Goal: Information Seeking & Learning: Learn about a topic

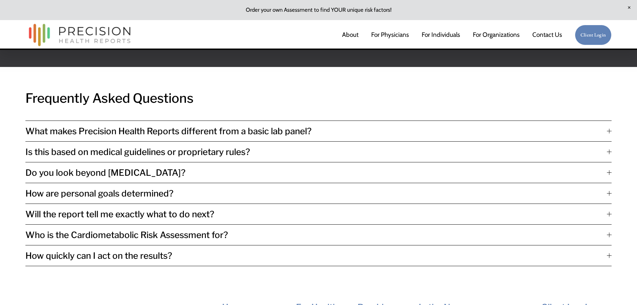
scroll to position [1539, 0]
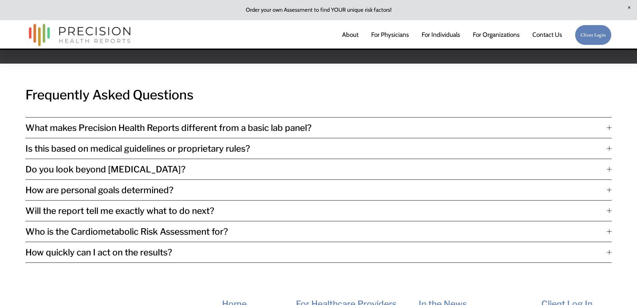
click at [276, 133] on span "What makes Precision Health Reports different from a basic lab panel?" at bounding box center [316, 127] width 582 height 10
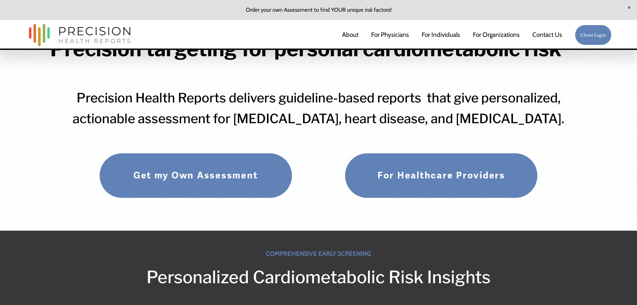
scroll to position [0, 0]
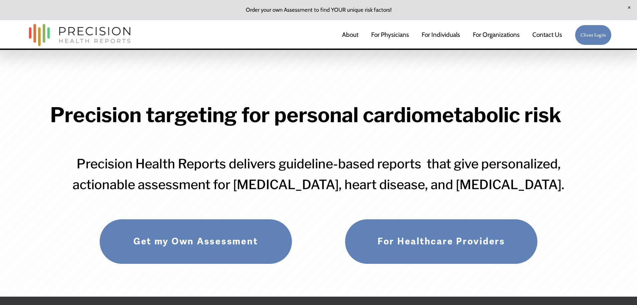
click at [447, 37] on link "For Individuals" at bounding box center [441, 35] width 38 height 14
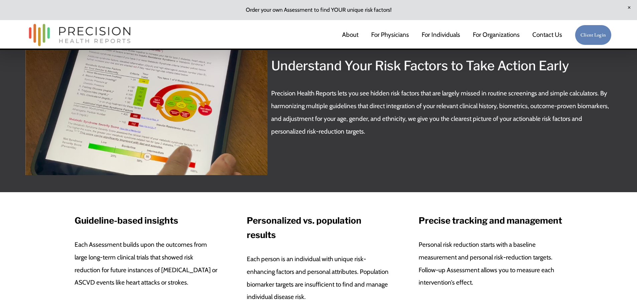
scroll to position [134, 0]
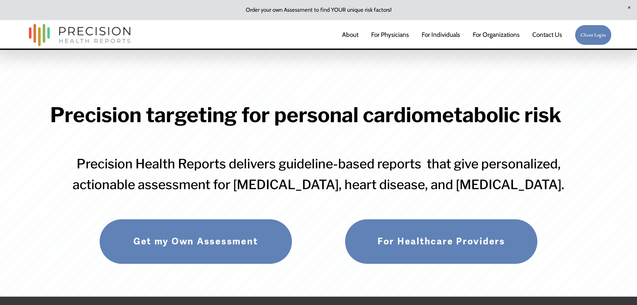
click at [389, 35] on link "For Physicians" at bounding box center [390, 35] width 38 height 14
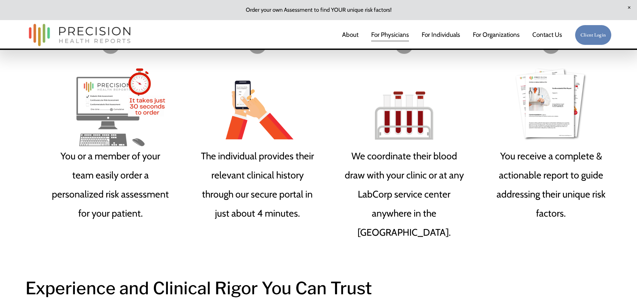
scroll to position [1338, 0]
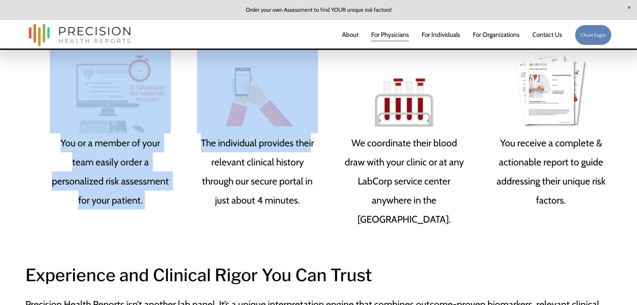
drag, startPoint x: 16, startPoint y: 56, endPoint x: 305, endPoint y: 149, distance: 303.1
click at [308, 149] on div "Precision, Ease, and Guidelines-Focused at Every Step Our streamlined process e…" at bounding box center [318, 79] width 637 height 299
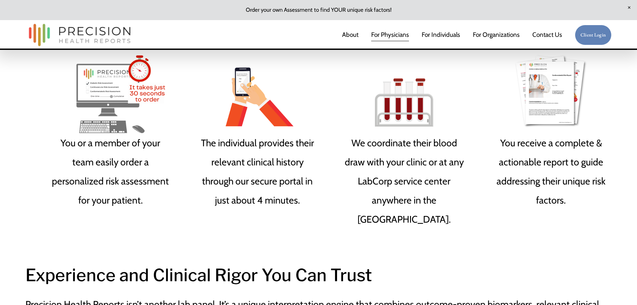
click at [444, 262] on h2 "Experience and Clinical Rigor You Can Trust" at bounding box center [244, 275] width 439 height 27
